Goal: Information Seeking & Learning: Learn about a topic

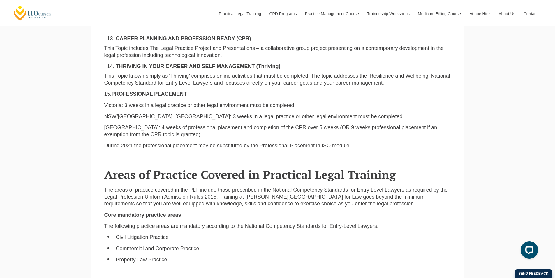
scroll to position [1311, 0]
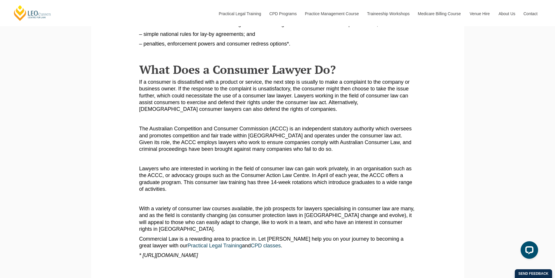
scroll to position [388, 0]
